Goal: Find specific page/section: Find specific page/section

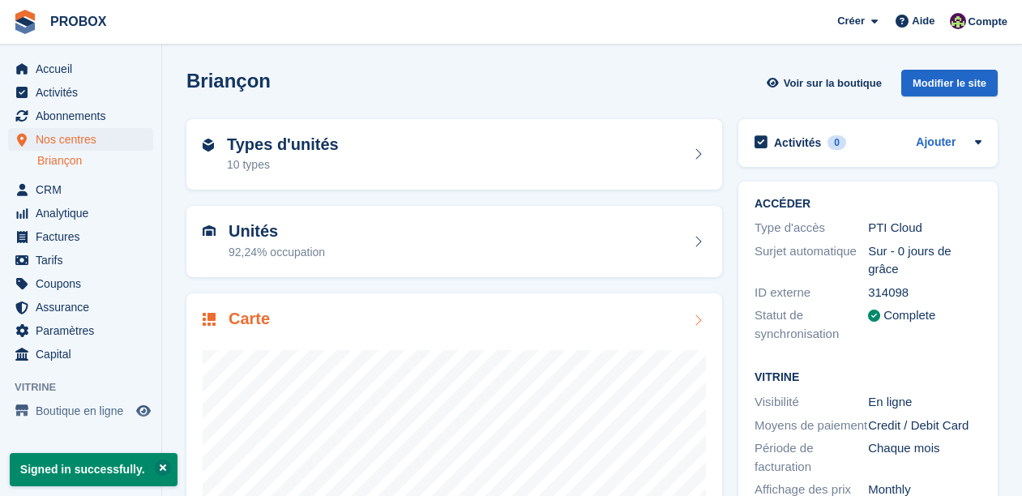
scroll to position [192, 0]
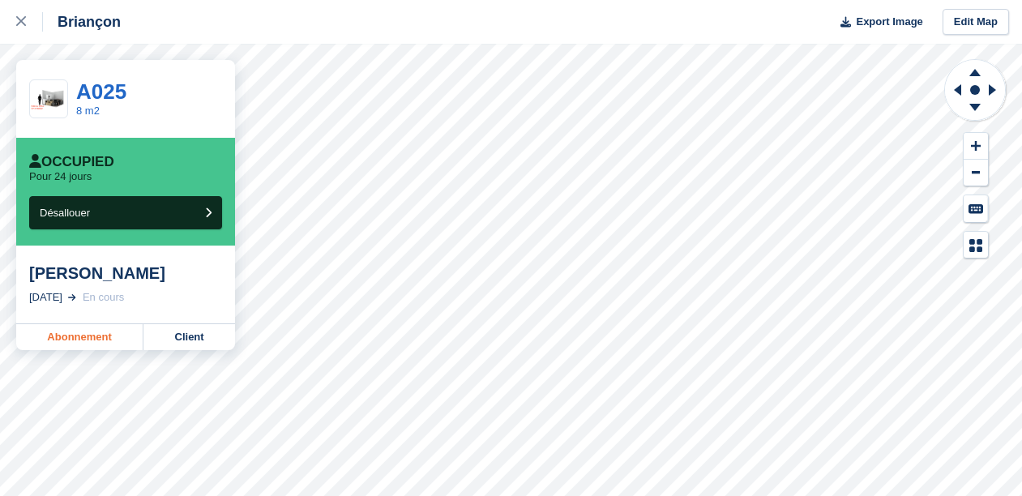
click at [96, 337] on link "Abonnement" at bounding box center [79, 337] width 127 height 26
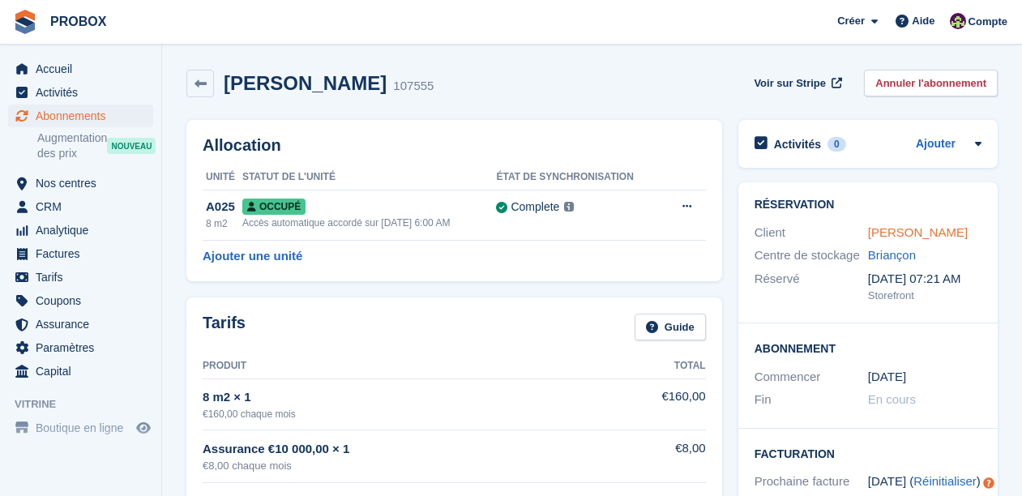
click at [910, 232] on link "Bruno BATIFOULIER" at bounding box center [918, 232] width 100 height 14
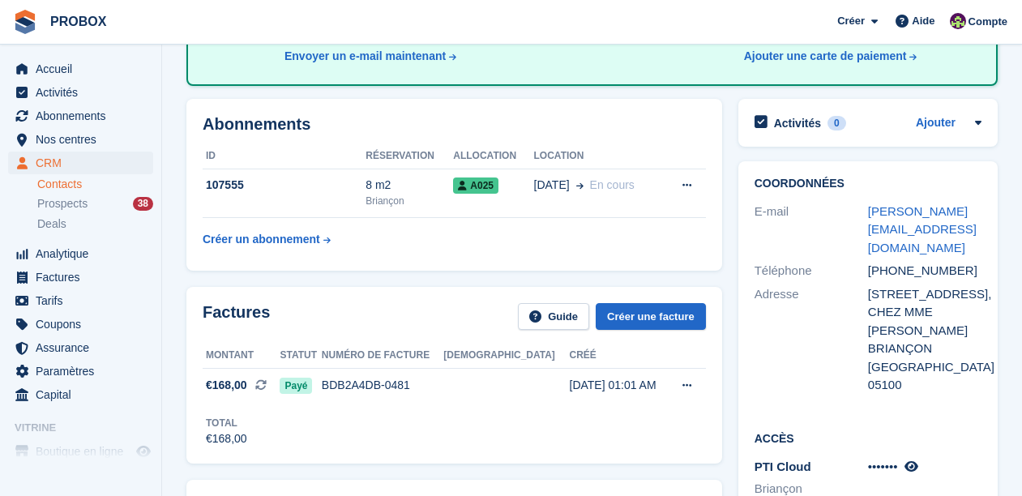
scroll to position [209, 0]
click at [919, 460] on icon at bounding box center [912, 466] width 14 height 12
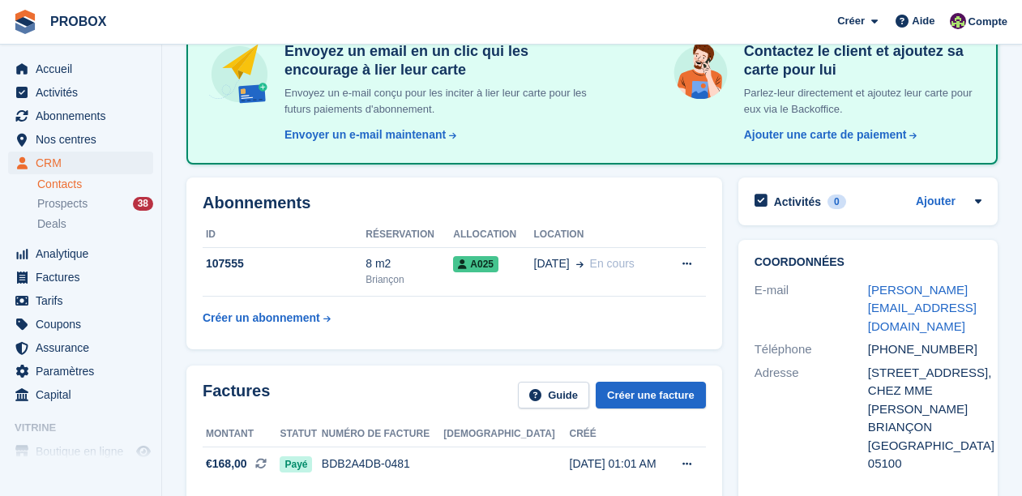
scroll to position [132, 0]
